Goal: Use online tool/utility: Utilize a website feature to perform a specific function

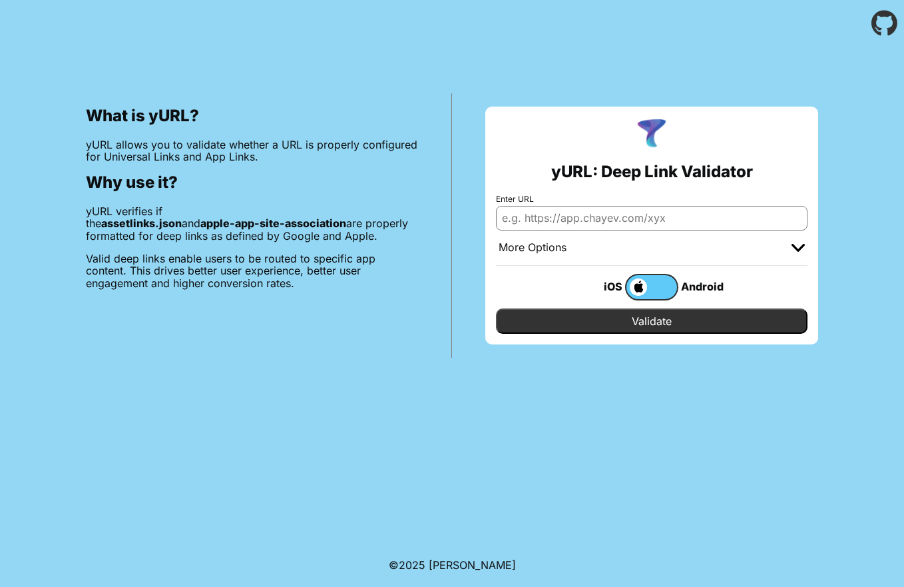
click at [641, 219] on input "Enter URL" at bounding box center [652, 218] width 312 height 24
paste input "[URL][DOMAIN_NAME]"
type input "[URL][DOMAIN_NAME]"
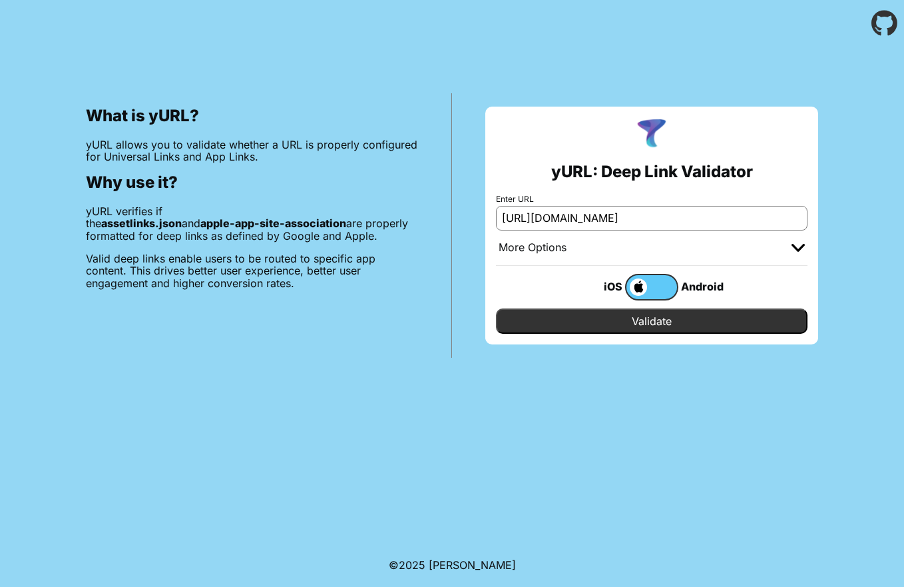
click at [598, 319] on input "Validate" at bounding box center [652, 320] width 312 height 25
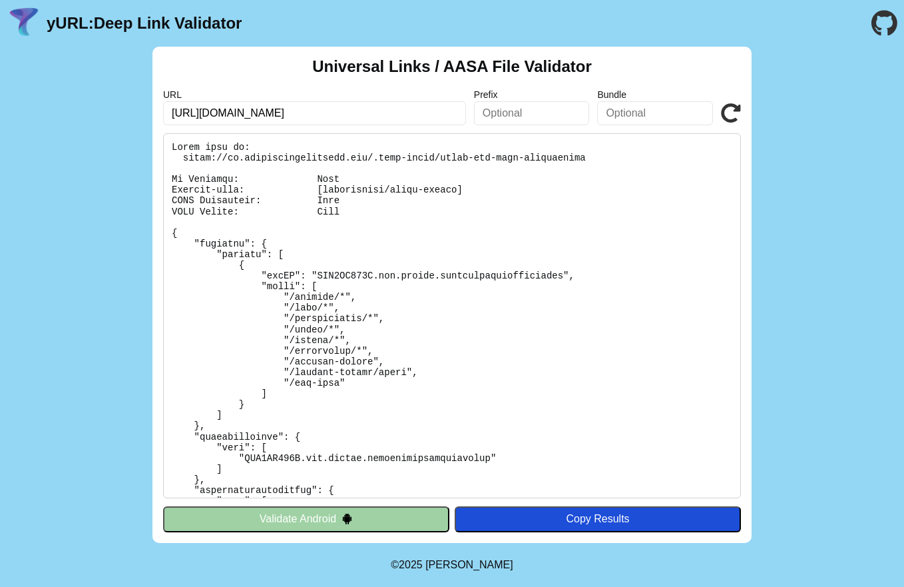
click at [402, 511] on button "Validate Android" at bounding box center [306, 518] width 286 height 25
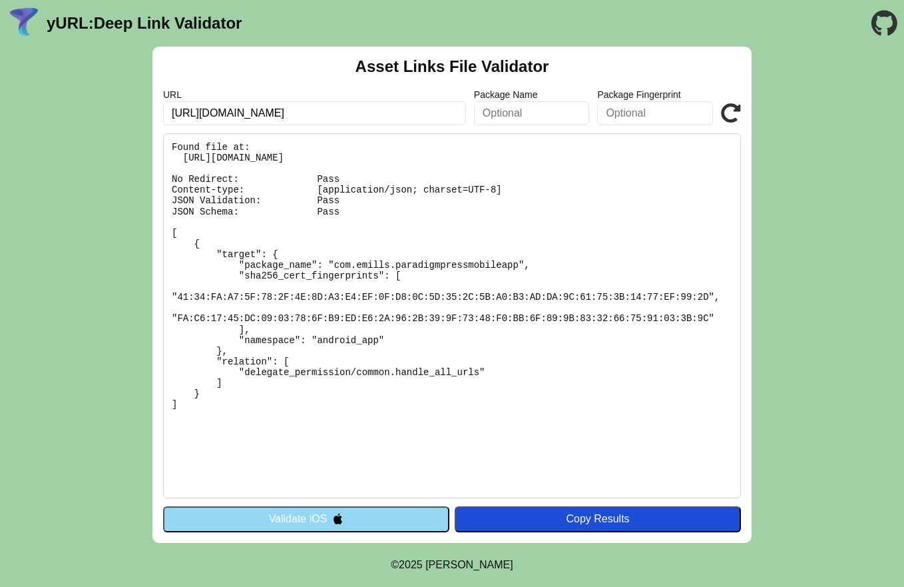
click at [553, 514] on div "Copy Results" at bounding box center [597, 519] width 273 height 12
click at [391, 511] on button "Validate iOS" at bounding box center [306, 518] width 286 height 25
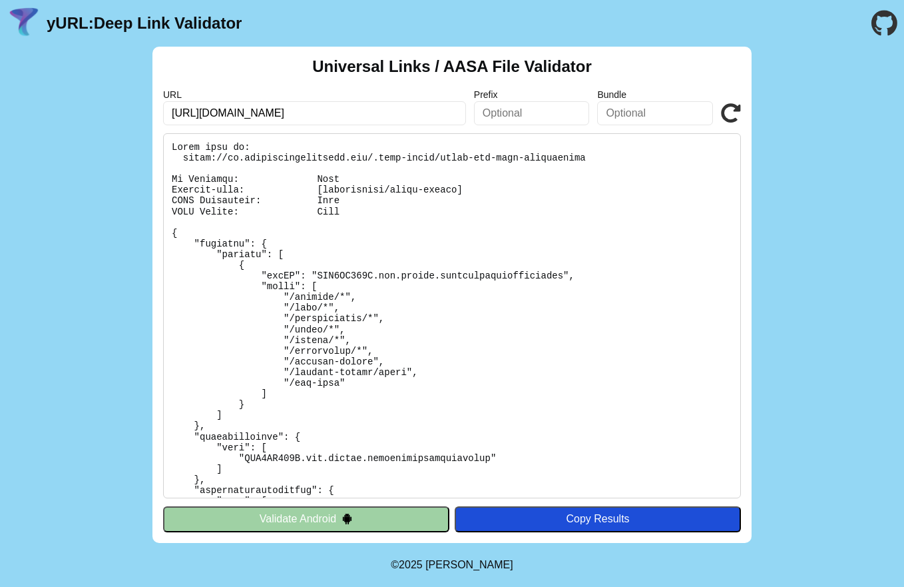
click at [409, 523] on button "Validate Android" at bounding box center [306, 518] width 286 height 25
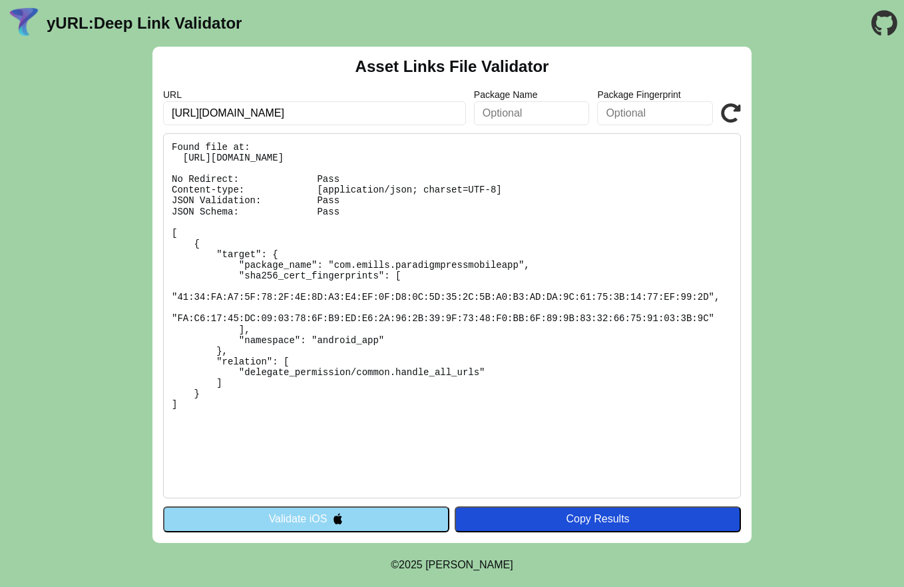
click at [521, 511] on button "Copy Results" at bounding box center [598, 518] width 286 height 25
click at [418, 515] on button "Validate iOS" at bounding box center [306, 518] width 286 height 25
